Goal: Task Accomplishment & Management: Complete application form

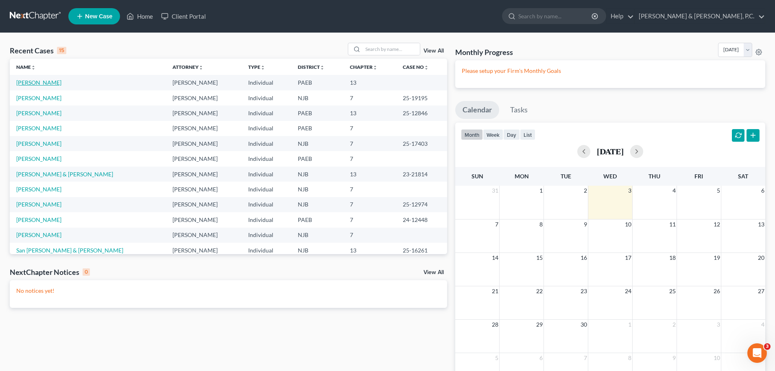
click at [41, 82] on link "[PERSON_NAME]" at bounding box center [38, 82] width 45 height 7
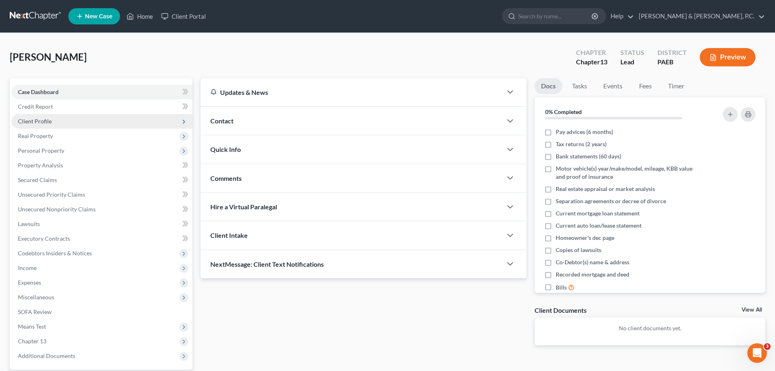
click at [44, 118] on span "Client Profile" at bounding box center [35, 121] width 34 height 7
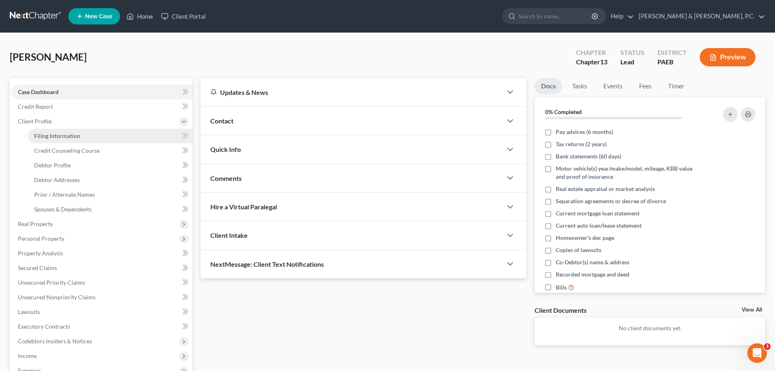
click at [51, 135] on span "Filing Information" at bounding box center [57, 135] width 46 height 7
select select "1"
select select "0"
select select "3"
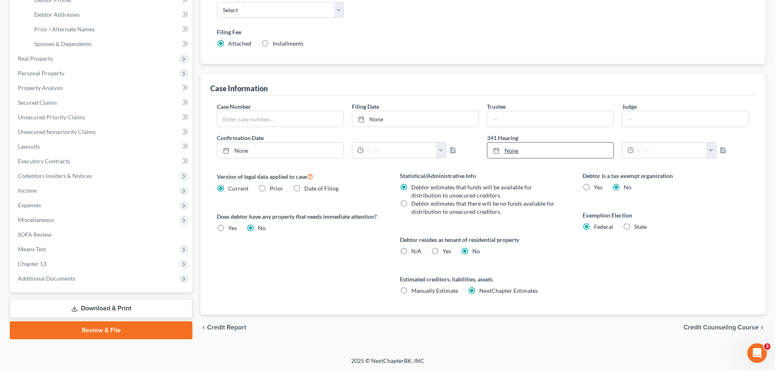
scroll to position [166, 0]
click at [705, 324] on span "Credit Counseling Course" at bounding box center [721, 327] width 75 height 7
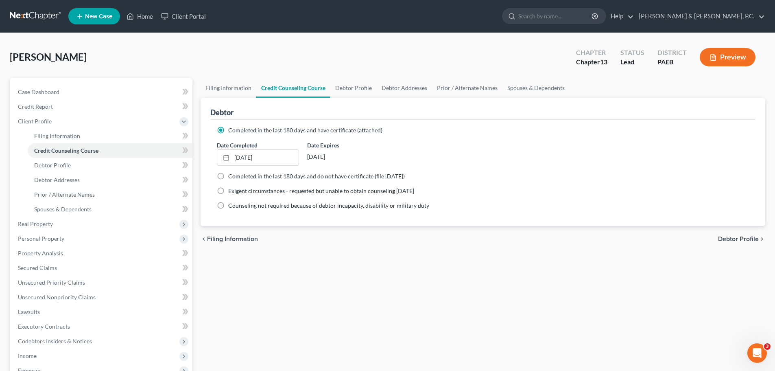
click at [729, 240] on span "Debtor Profile" at bounding box center [738, 239] width 41 height 7
select select "1"
select select "4"
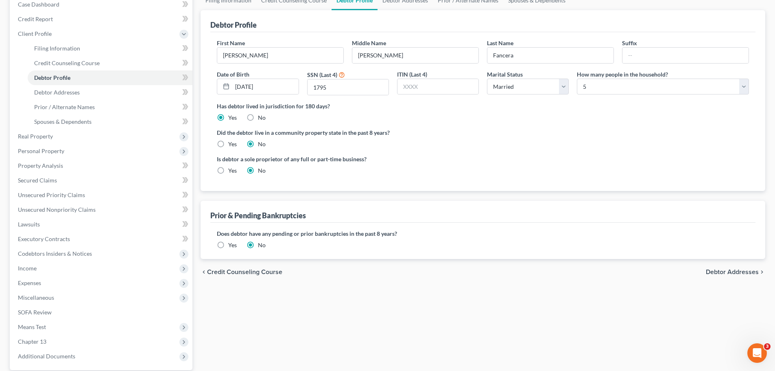
scroll to position [122, 0]
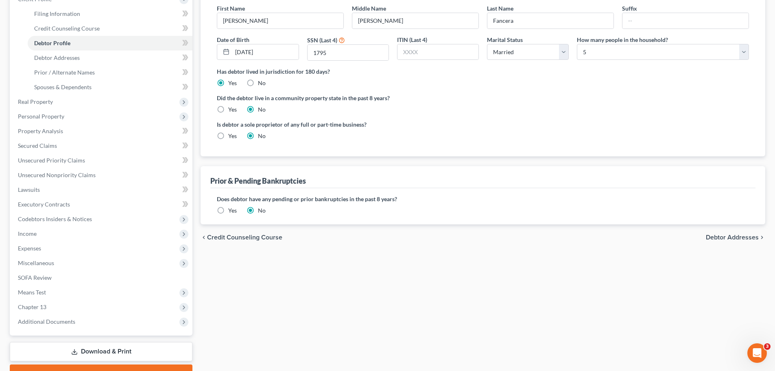
click at [726, 237] on span "Debtor Addresses" at bounding box center [732, 237] width 53 height 7
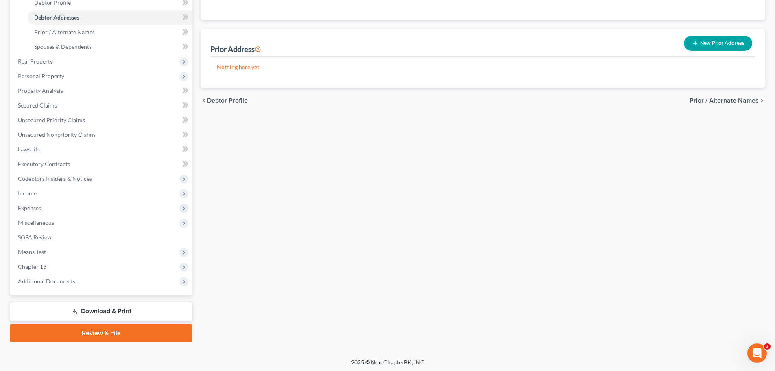
scroll to position [163, 0]
click at [705, 97] on span "Prior / Alternate Names" at bounding box center [724, 100] width 69 height 7
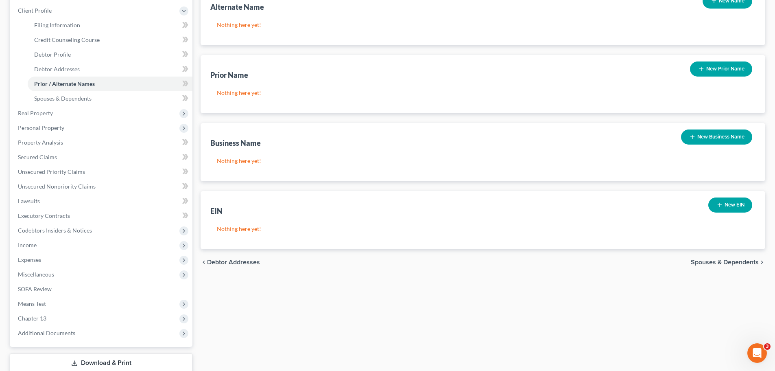
scroll to position [164, 0]
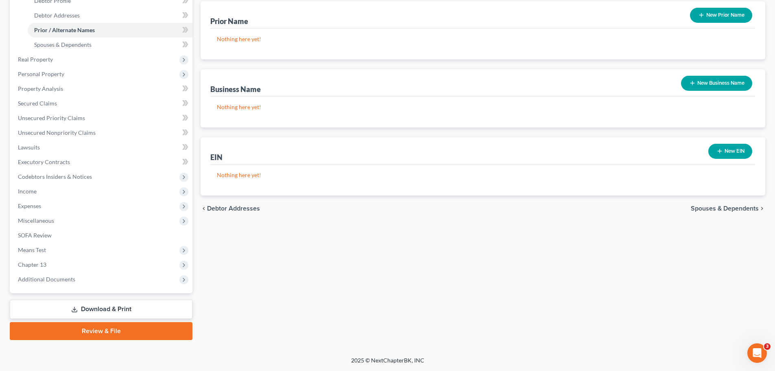
click at [700, 206] on span "Spouses & Dependents" at bounding box center [725, 208] width 68 height 7
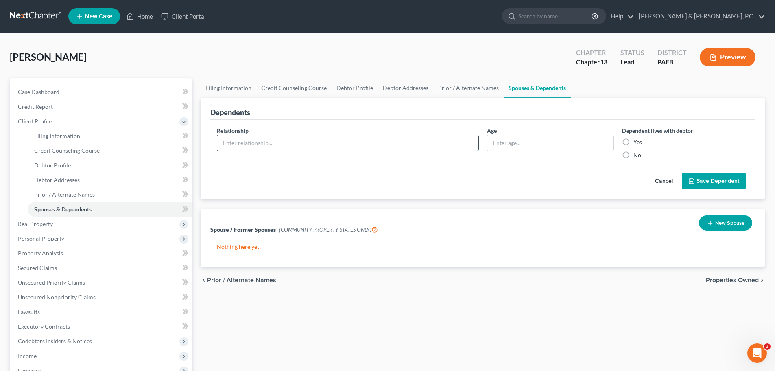
click at [337, 140] on input "text" at bounding box center [347, 142] width 261 height 15
type input "A"
type input "Daughter"
click at [634, 141] on label "Yes" at bounding box center [638, 142] width 9 height 8
click at [637, 141] on input "Yes" at bounding box center [639, 140] width 5 height 5
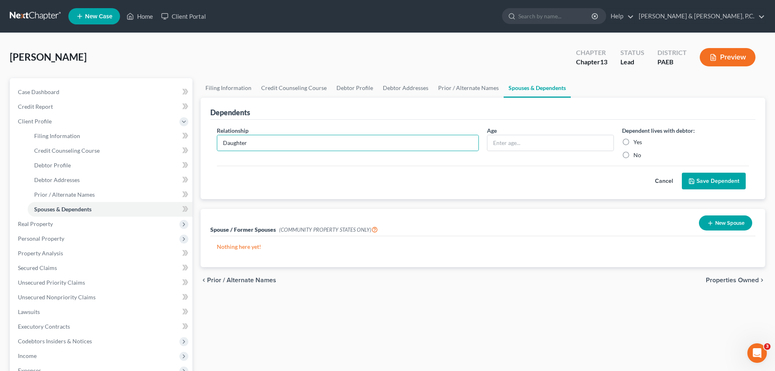
radio input "true"
click at [699, 180] on button "Save Dependent" at bounding box center [714, 181] width 64 height 17
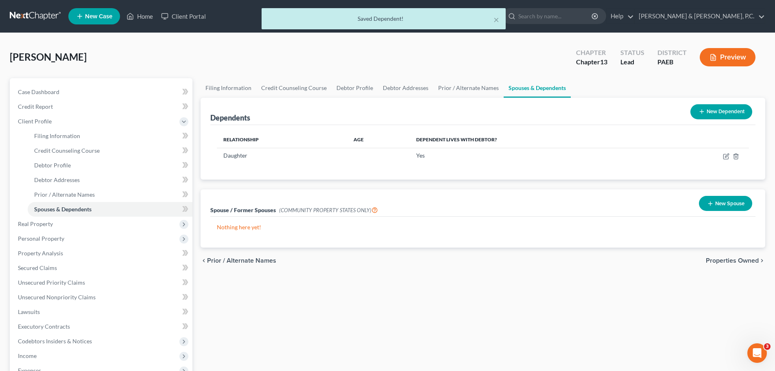
click at [711, 111] on button "New Dependent" at bounding box center [722, 111] width 62 height 15
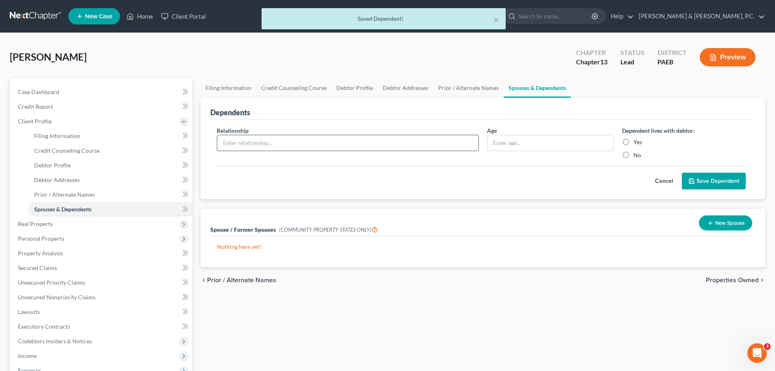
click at [378, 145] on input "text" at bounding box center [347, 142] width 261 height 15
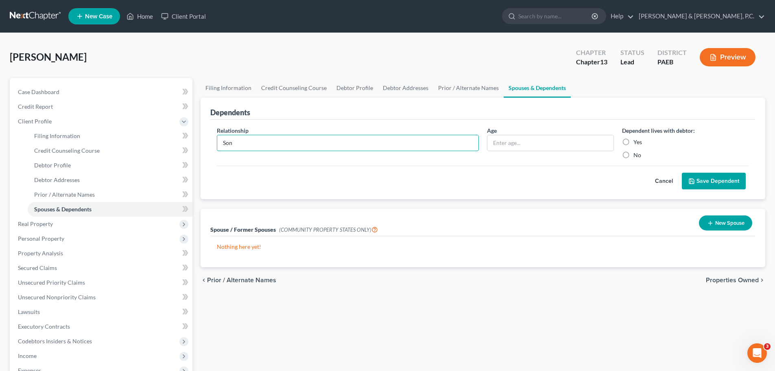
type input "Son"
drag, startPoint x: 626, startPoint y: 140, endPoint x: 670, endPoint y: 158, distance: 48.0
click at [634, 141] on label "Yes" at bounding box center [638, 142] width 9 height 8
click at [637, 141] on input "Yes" at bounding box center [639, 140] width 5 height 5
radio input "true"
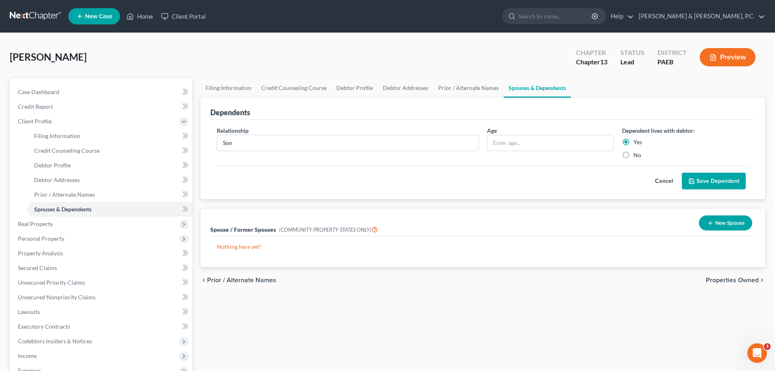
click at [704, 179] on button "Save Dependent" at bounding box center [714, 181] width 64 height 17
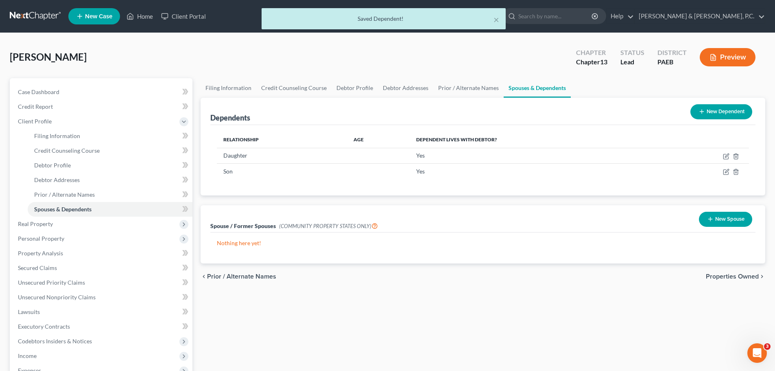
click at [708, 111] on button "New Dependent" at bounding box center [722, 111] width 62 height 15
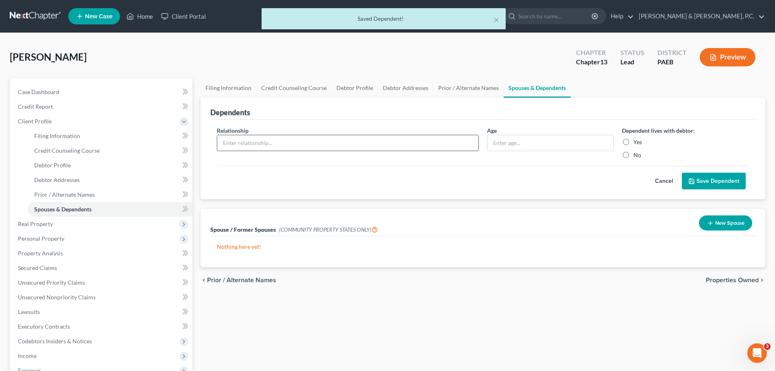
click at [364, 147] on input "text" at bounding box center [347, 142] width 261 height 15
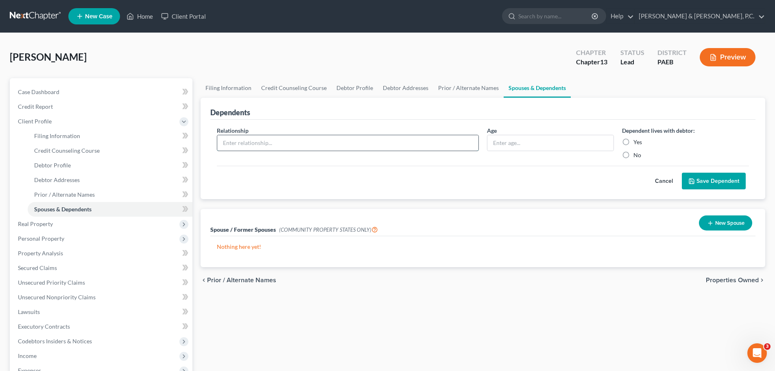
type input "Son"
click at [634, 141] on label "Yes" at bounding box center [638, 142] width 9 height 8
click at [637, 141] on input "Yes" at bounding box center [639, 140] width 5 height 5
radio input "true"
click at [710, 180] on button "Save Dependent" at bounding box center [714, 181] width 64 height 17
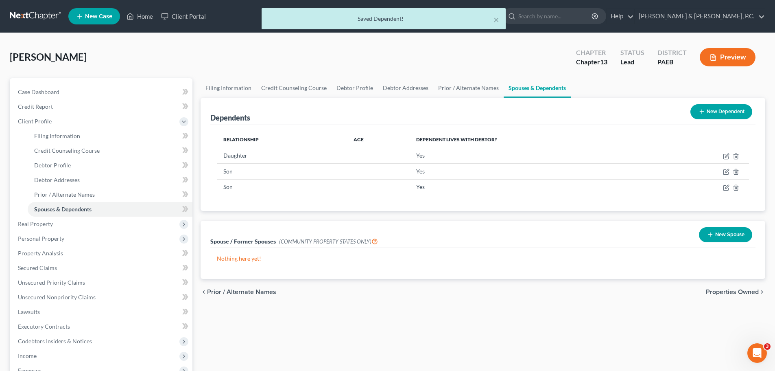
click at [730, 291] on span "Properties Owned" at bounding box center [732, 292] width 53 height 7
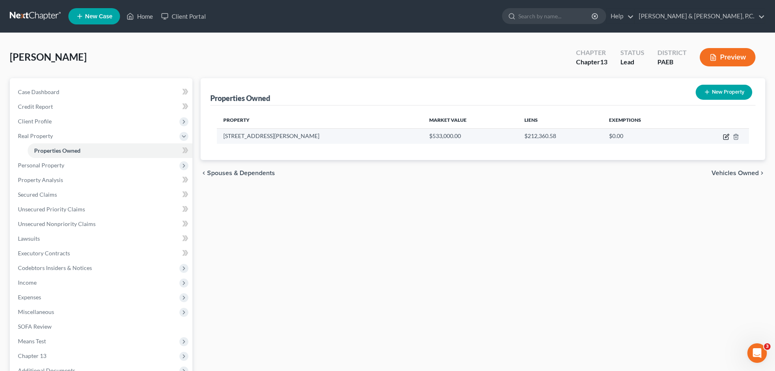
click at [726, 138] on icon "button" at bounding box center [727, 136] width 4 height 4
select select "39"
select select "0"
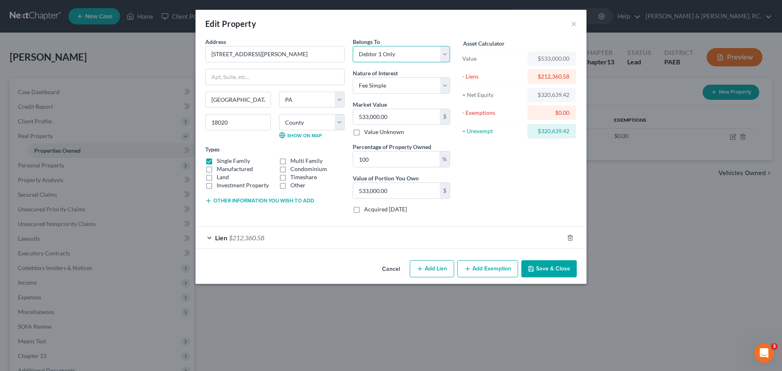
click at [447, 53] on select "Select Debtor 1 Only Debtor 2 Only Debtor 1 And Debtor 2 Only At Least One Of T…" at bounding box center [401, 54] width 97 height 16
select select "3"
click at [353, 46] on select "Select Debtor 1 Only Debtor 2 Only Debtor 1 And Debtor 2 Only At Least One Of T…" at bounding box center [401, 54] width 97 height 16
click at [208, 238] on div "Lien $212,360.58" at bounding box center [379, 238] width 368 height 22
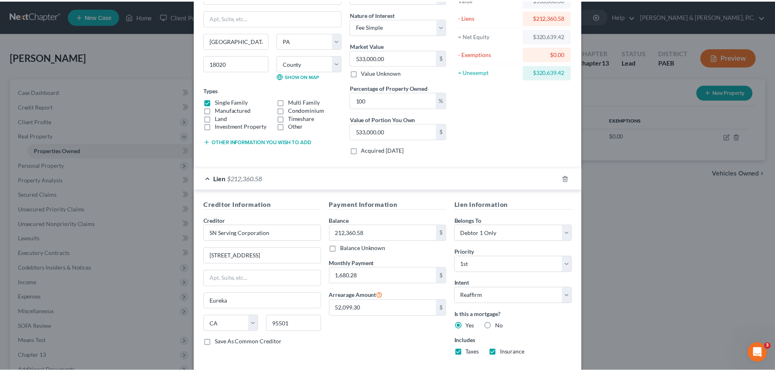
scroll to position [102, 0]
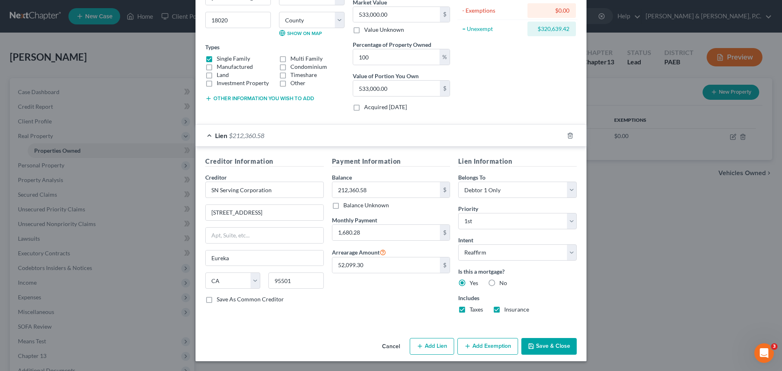
click at [554, 350] on button "Save & Close" at bounding box center [548, 346] width 55 height 17
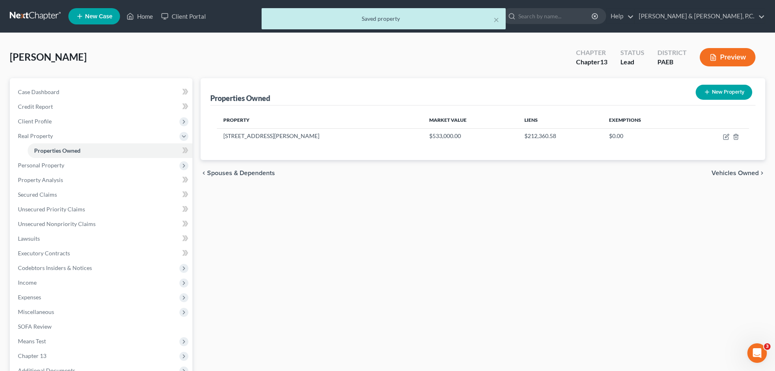
click at [728, 171] on span "Vehicles Owned" at bounding box center [735, 173] width 47 height 7
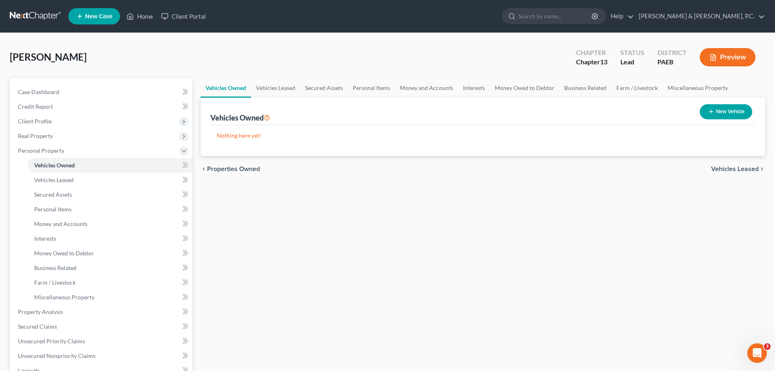
click at [728, 171] on span "Vehicles Leased" at bounding box center [736, 169] width 48 height 7
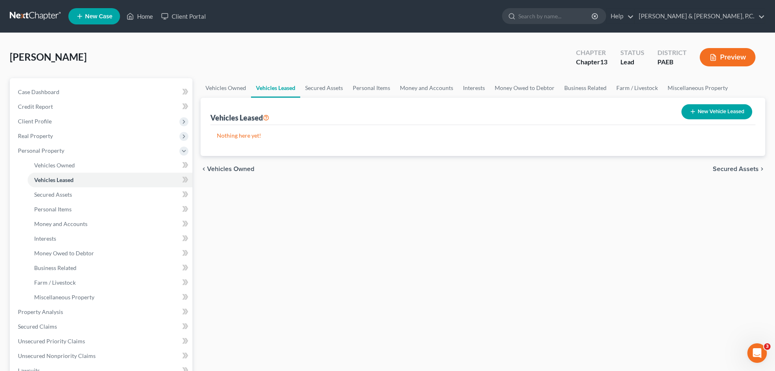
click at [728, 171] on span "Secured Assets" at bounding box center [736, 169] width 46 height 7
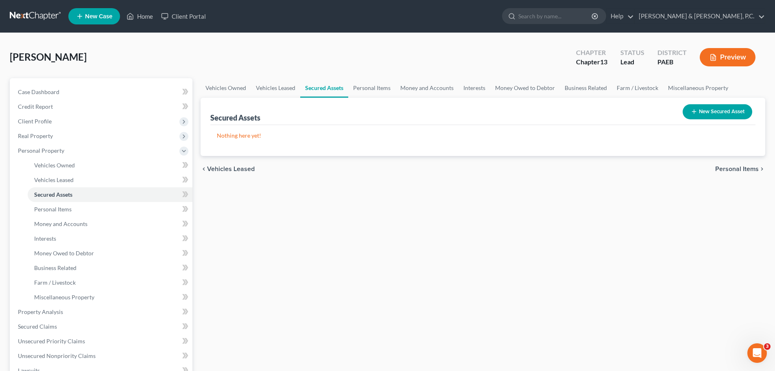
click at [728, 171] on span "Personal Items" at bounding box center [738, 169] width 44 height 7
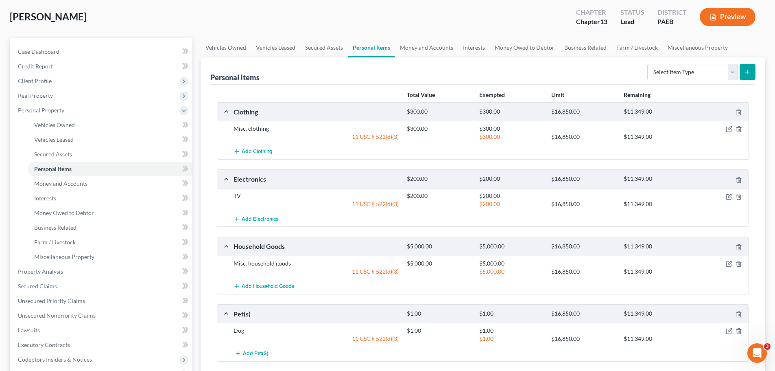
scroll to position [41, 0]
click at [83, 183] on span "Money and Accounts" at bounding box center [60, 183] width 53 height 7
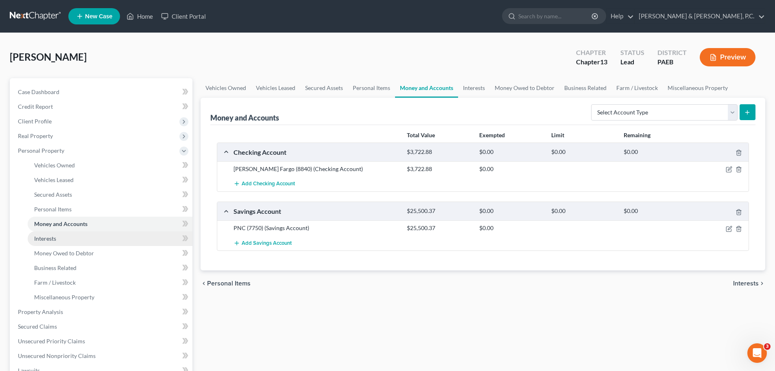
click at [59, 239] on link "Interests" at bounding box center [110, 238] width 165 height 15
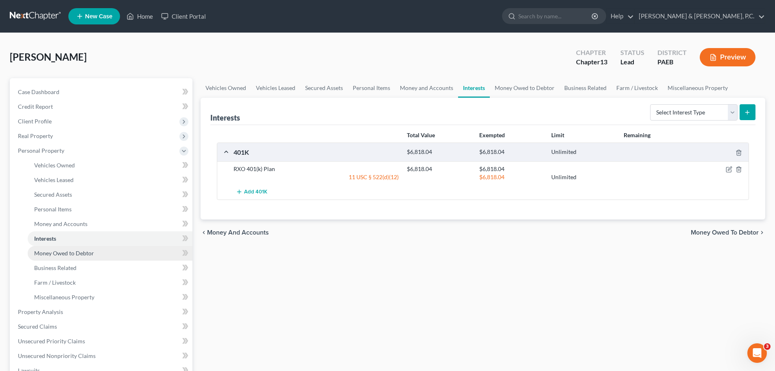
click at [63, 254] on span "Money Owed to Debtor" at bounding box center [64, 253] width 60 height 7
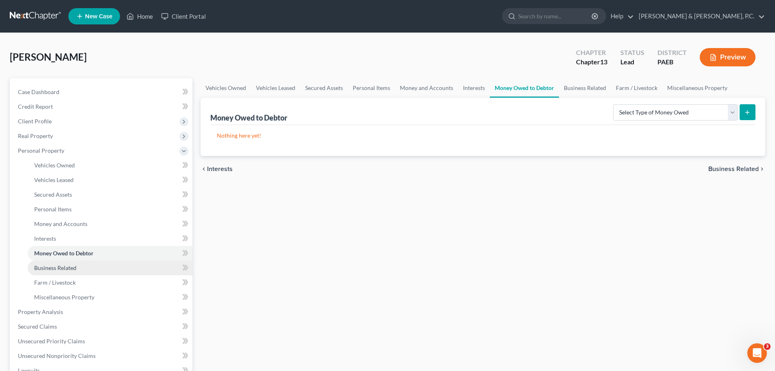
click at [61, 267] on span "Business Related" at bounding box center [55, 267] width 42 height 7
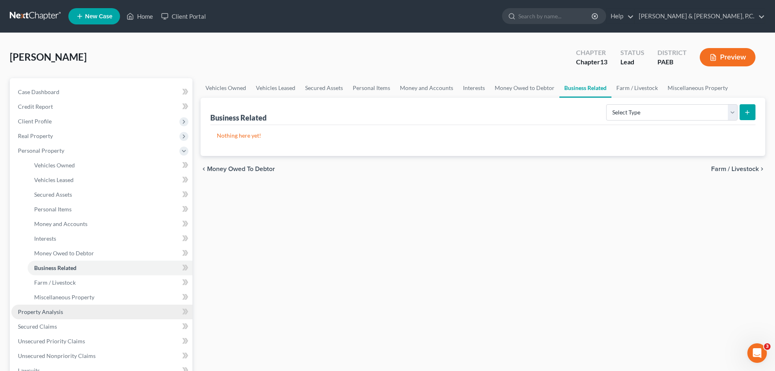
click at [52, 309] on span "Property Analysis" at bounding box center [40, 311] width 45 height 7
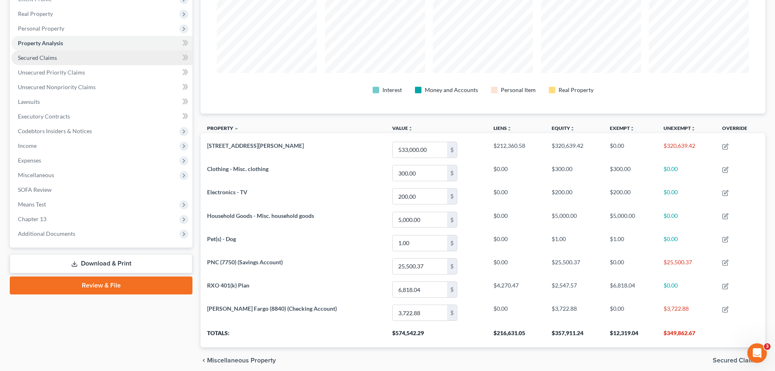
click at [52, 58] on span "Secured Claims" at bounding box center [37, 57] width 39 height 7
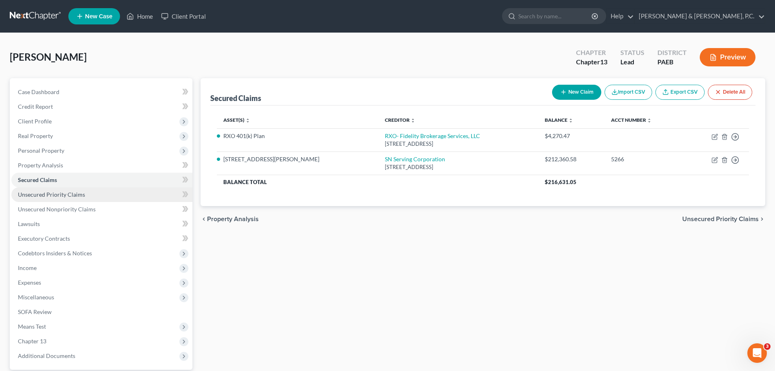
click at [42, 193] on span "Unsecured Priority Claims" at bounding box center [51, 194] width 67 height 7
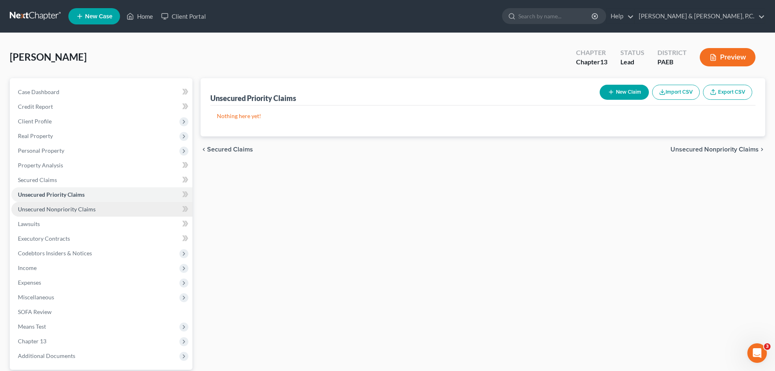
click at [46, 208] on span "Unsecured Nonpriority Claims" at bounding box center [57, 209] width 78 height 7
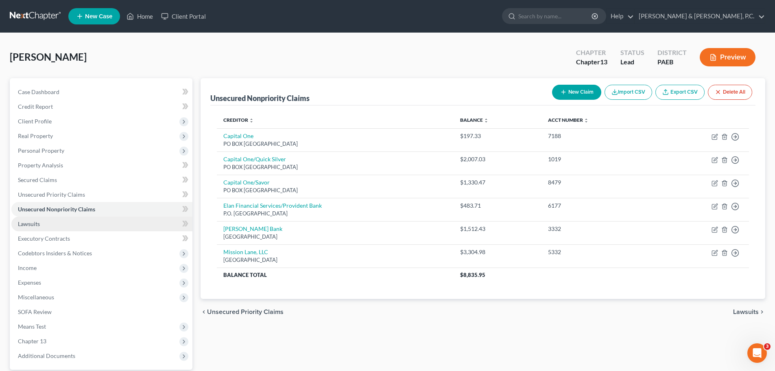
click at [39, 226] on span "Lawsuits" at bounding box center [29, 223] width 22 height 7
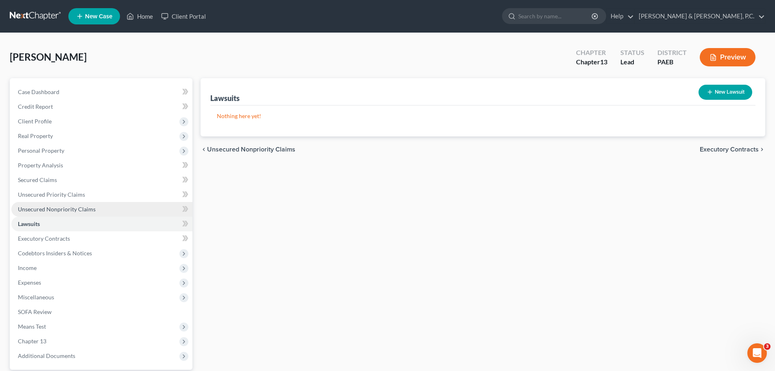
click at [41, 206] on span "Unsecured Nonpriority Claims" at bounding box center [57, 209] width 78 height 7
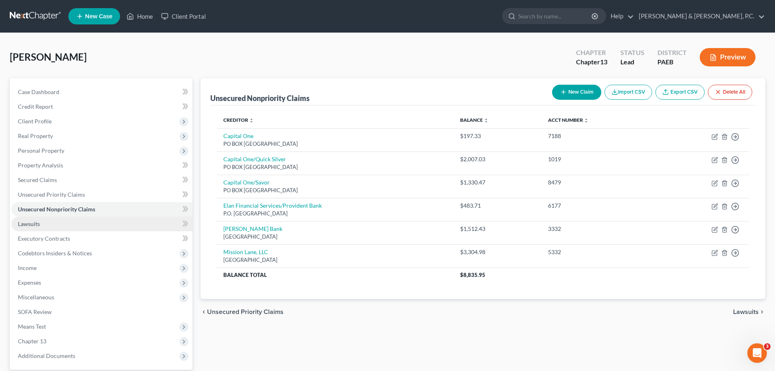
click at [39, 221] on span "Lawsuits" at bounding box center [29, 223] width 22 height 7
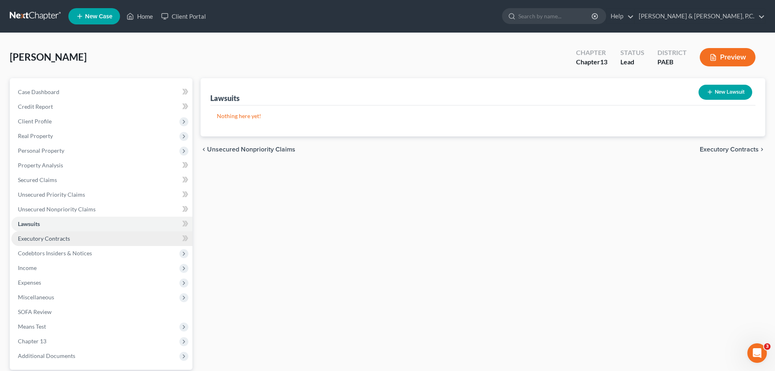
click at [44, 237] on span "Executory Contracts" at bounding box center [44, 238] width 52 height 7
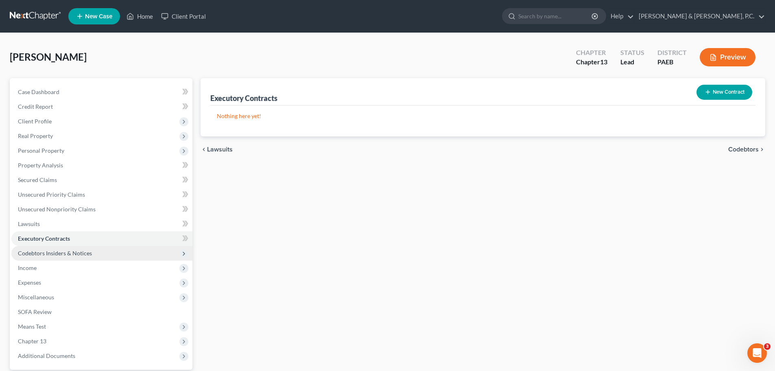
click at [50, 252] on span "Codebtors Insiders & Notices" at bounding box center [55, 253] width 74 height 7
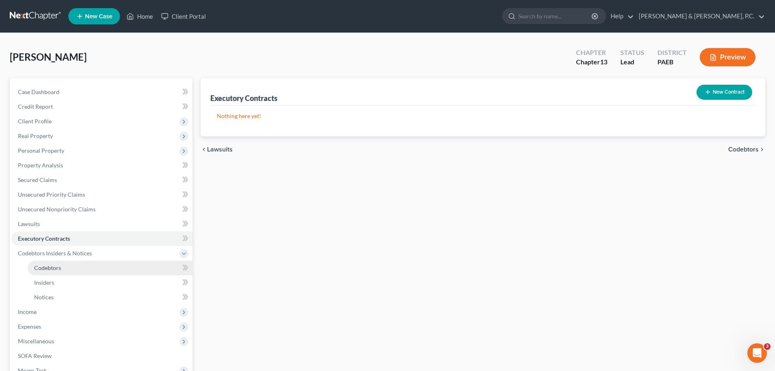
click at [48, 269] on span "Codebtors" at bounding box center [47, 267] width 27 height 7
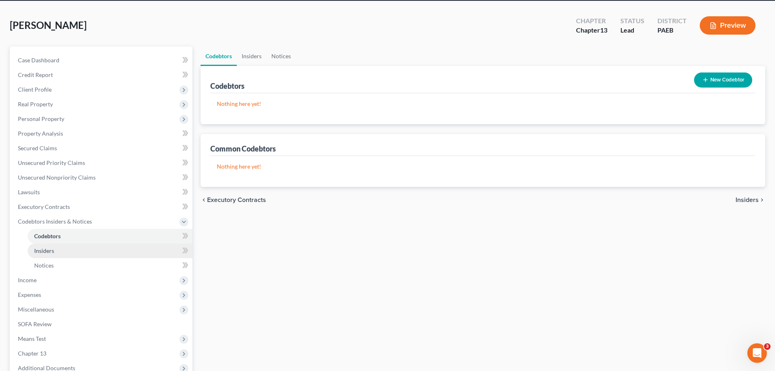
scroll to position [81, 0]
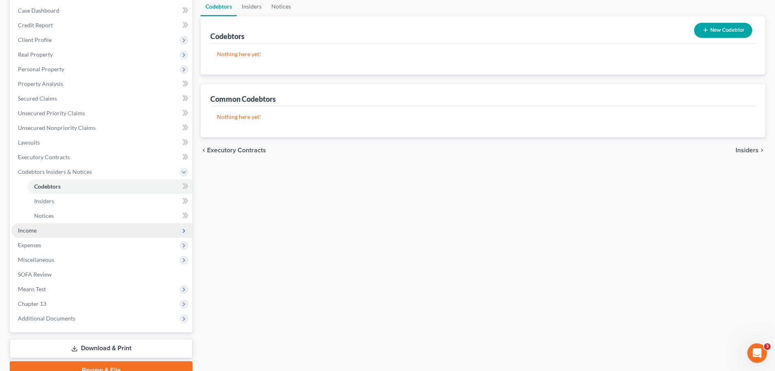
click at [30, 232] on span "Income" at bounding box center [27, 230] width 19 height 7
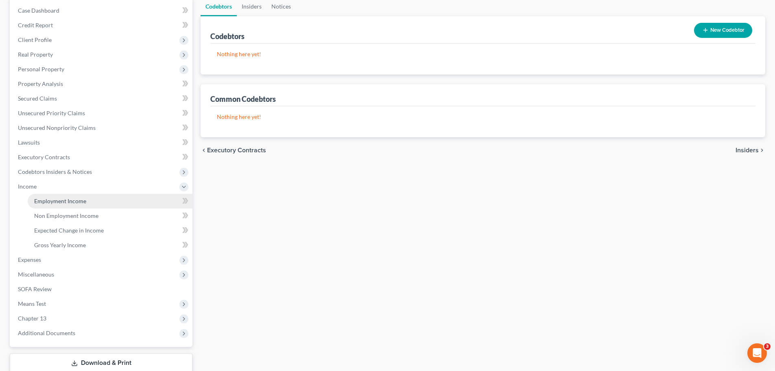
click at [49, 198] on span "Employment Income" at bounding box center [60, 200] width 52 height 7
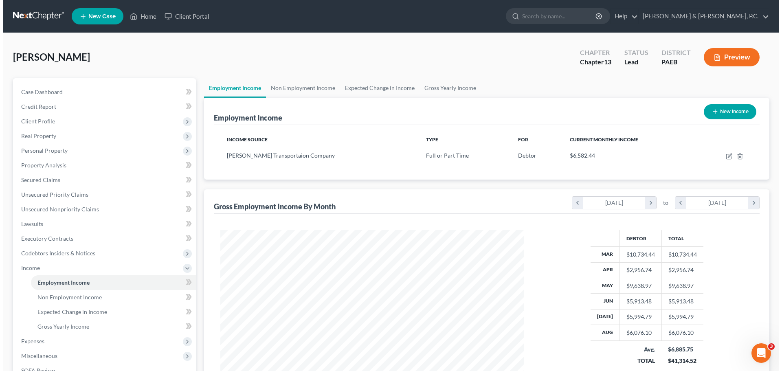
scroll to position [41, 0]
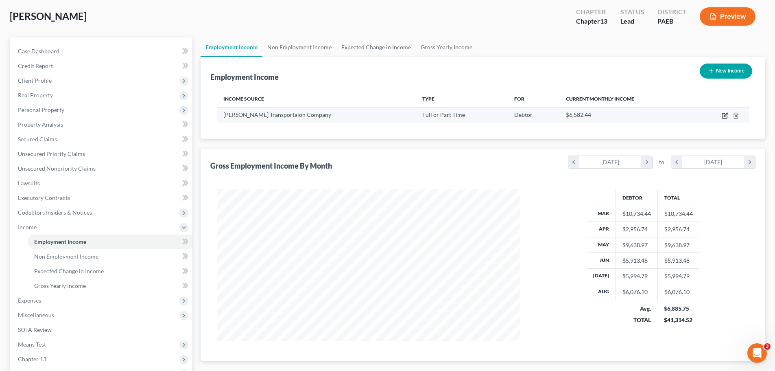
click at [726, 115] on icon "button" at bounding box center [725, 115] width 7 height 7
select select "0"
select select "16"
select select "2"
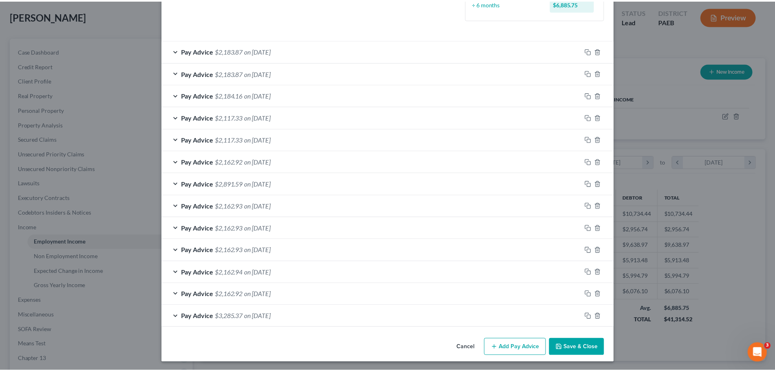
scroll to position [253, 0]
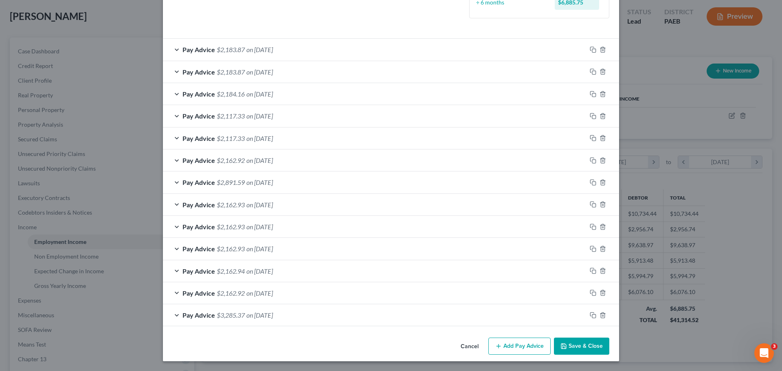
click at [573, 339] on button "Save & Close" at bounding box center [581, 345] width 55 height 17
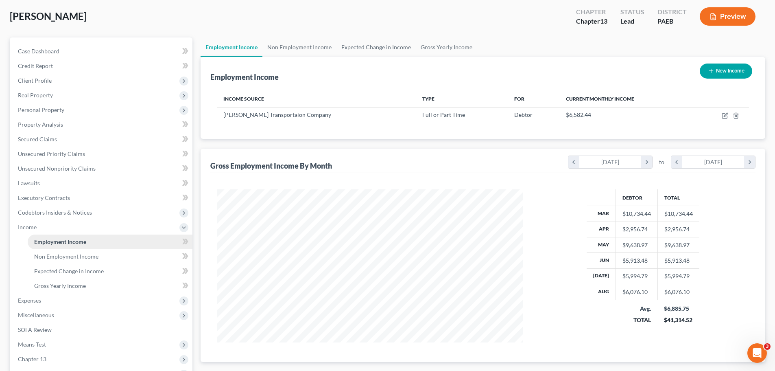
scroll to position [406914, 406746]
click at [33, 300] on span "Expenses" at bounding box center [29, 300] width 23 height 7
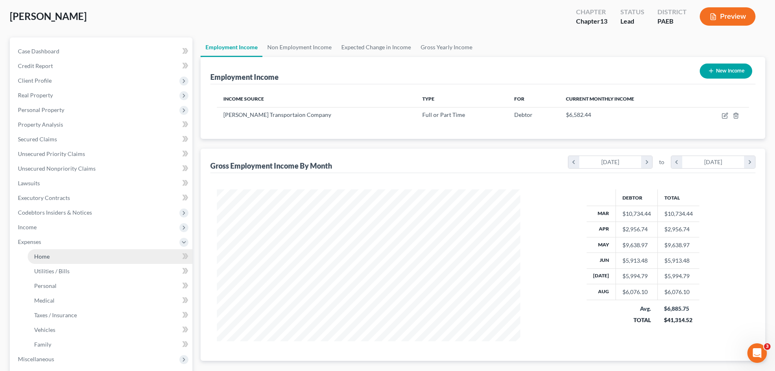
click at [47, 256] on span "Home" at bounding box center [41, 256] width 15 height 7
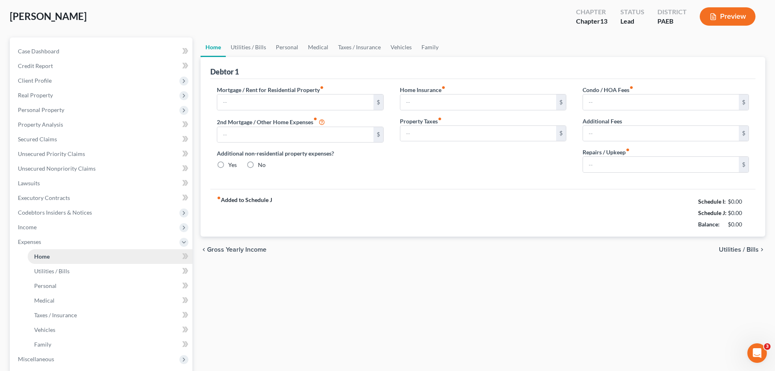
type input "1,546.03"
type input "0.00"
radio input "true"
type input "0.00"
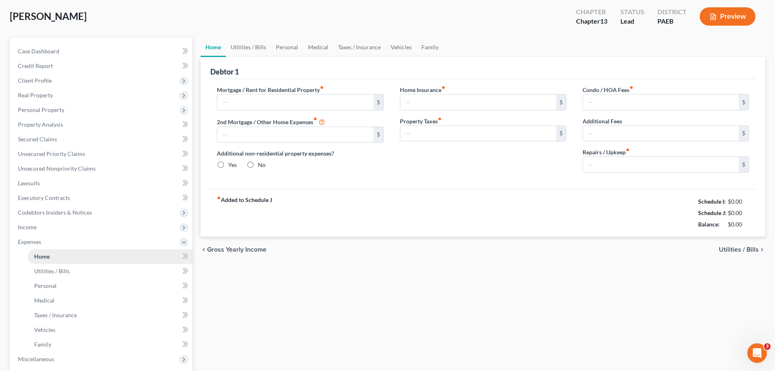
type input "0.00"
type input "100.00"
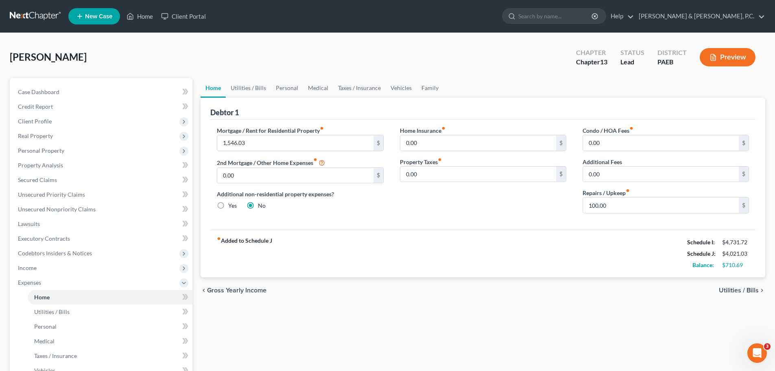
click at [727, 287] on span "Utilities / Bills" at bounding box center [739, 290] width 40 height 7
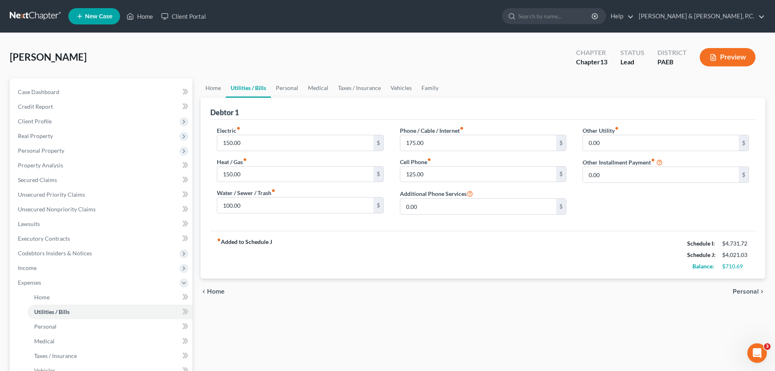
click at [730, 289] on div "chevron_left Home Personal chevron_right" at bounding box center [483, 291] width 565 height 26
click at [738, 292] on span "Personal" at bounding box center [746, 291] width 26 height 7
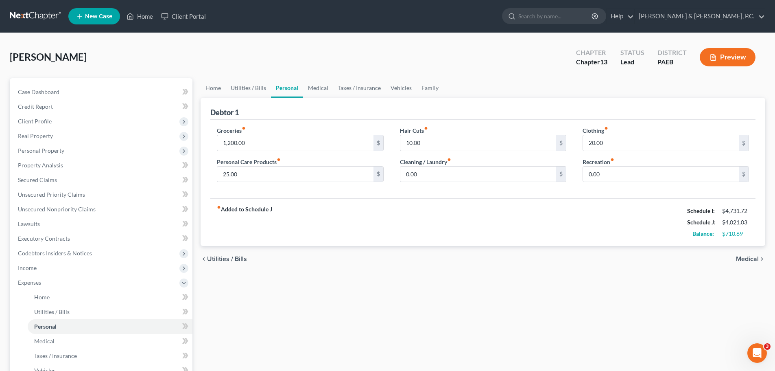
click at [745, 257] on span "Medical" at bounding box center [747, 259] width 23 height 7
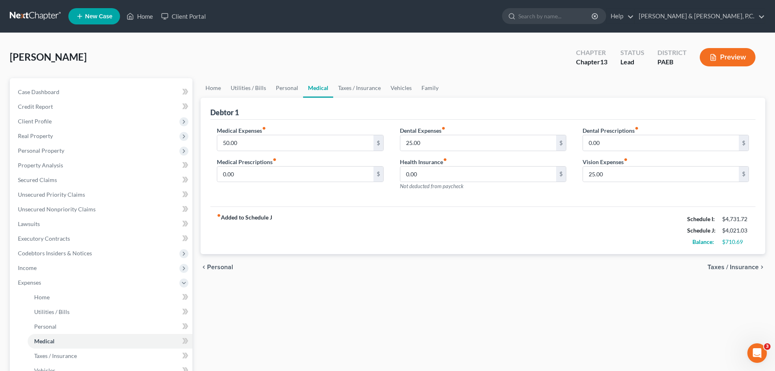
click at [734, 267] on span "Taxes / Insurance" at bounding box center [733, 267] width 51 height 7
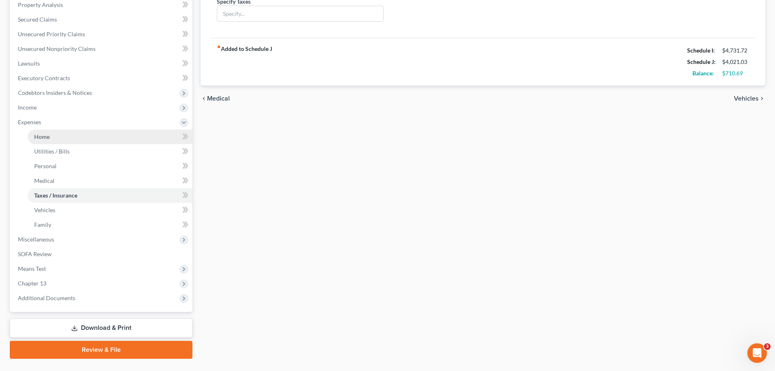
scroll to position [163, 0]
